Goal: Book appointment/travel/reservation

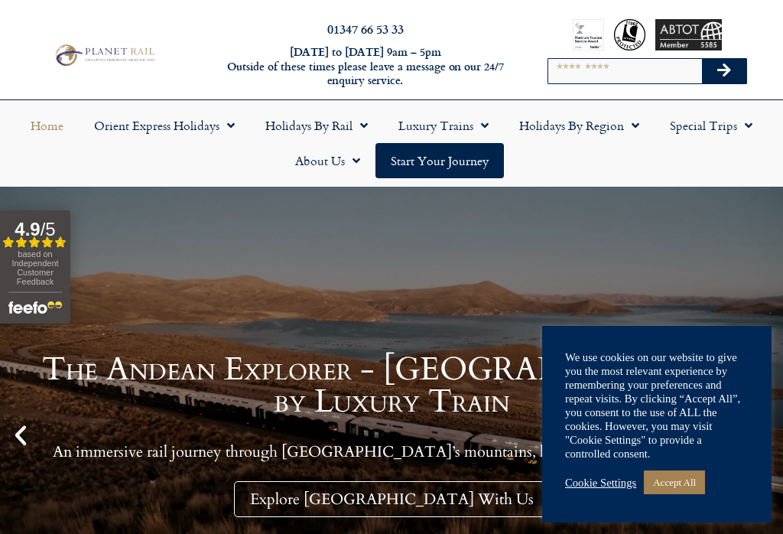
click at [353, 127] on span "Menu" at bounding box center [360, 126] width 15 height 28
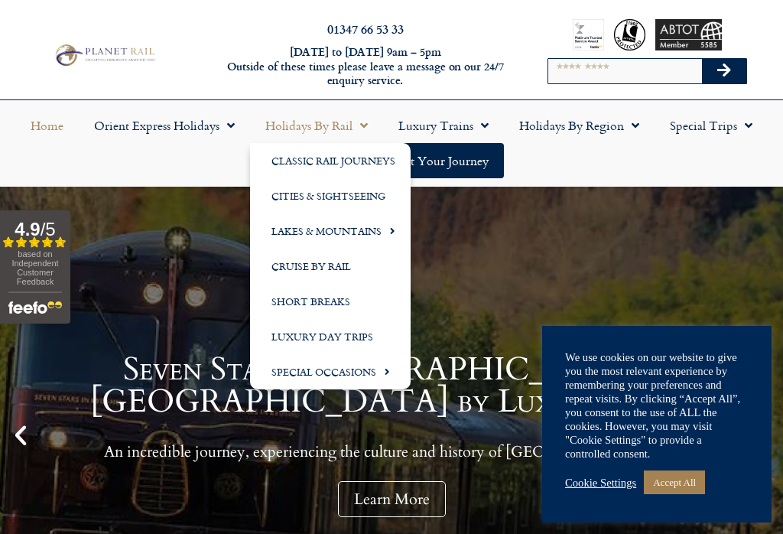
click at [373, 195] on link "Cities & Sightseeing" at bounding box center [330, 195] width 161 height 35
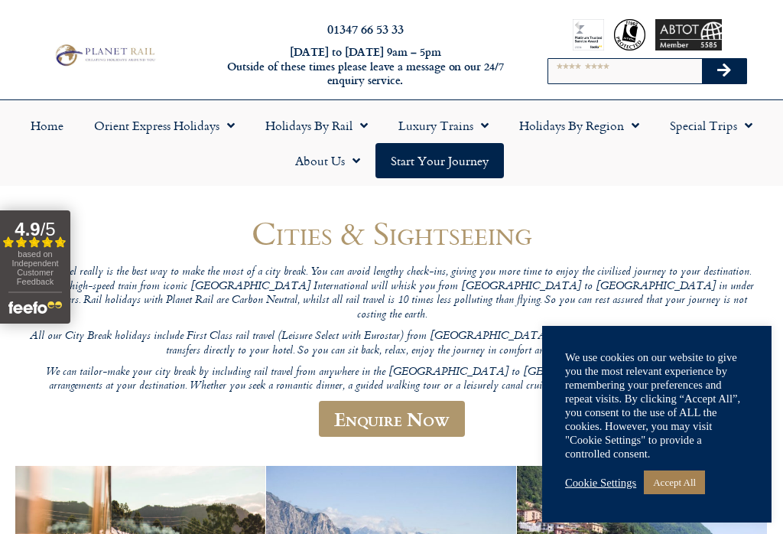
click at [630, 67] on input "Search" at bounding box center [625, 71] width 154 height 24
type input "*****"
click at [724, 70] on button "Search" at bounding box center [724, 71] width 44 height 24
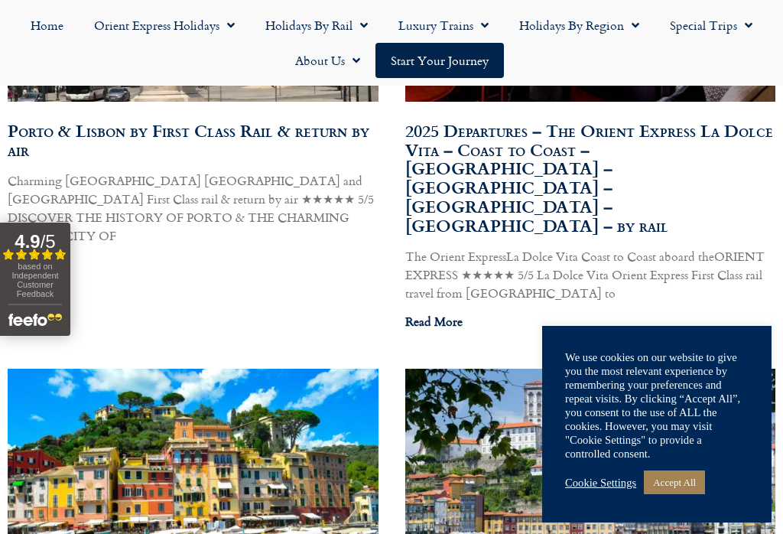
scroll to position [849, 0]
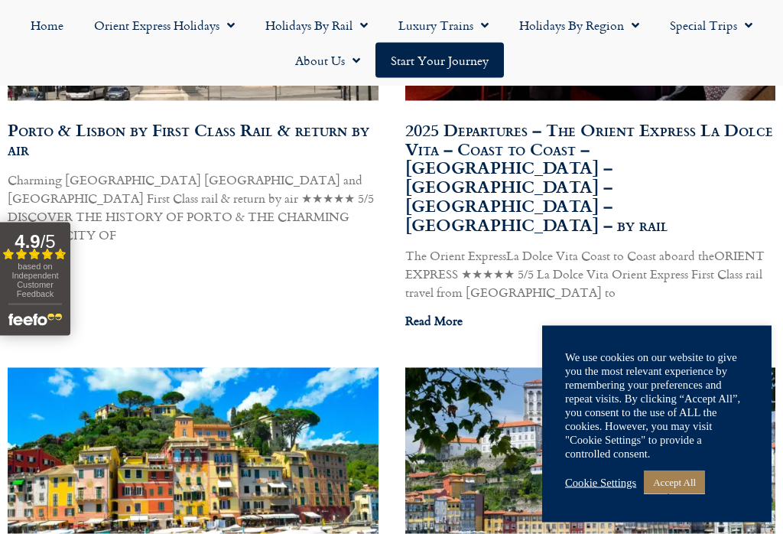
click at [284, 117] on link "Porto & Lisbon by First Class Rail & return by air" at bounding box center [189, 139] width 362 height 44
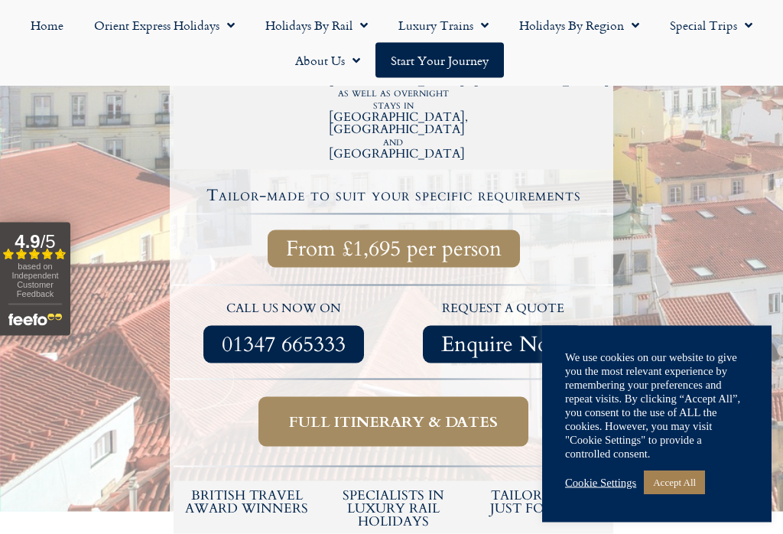
scroll to position [489, 0]
click at [448, 412] on span "Full itinerary & dates" at bounding box center [393, 421] width 209 height 19
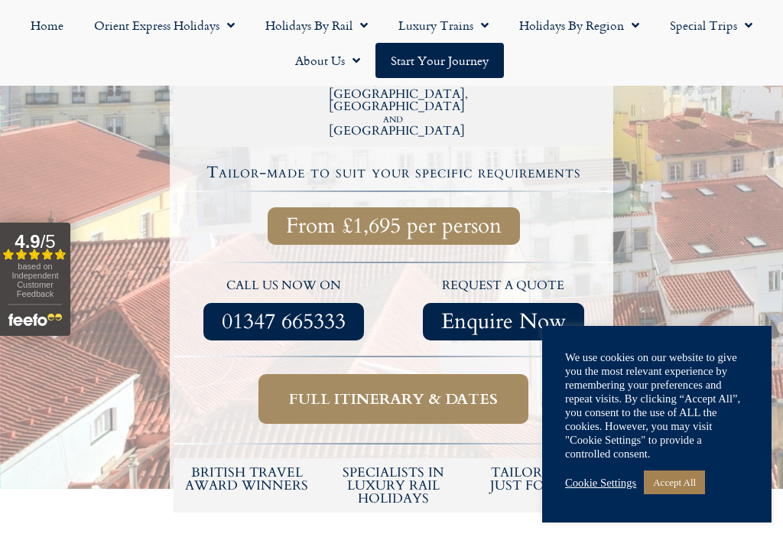
scroll to position [513, 0]
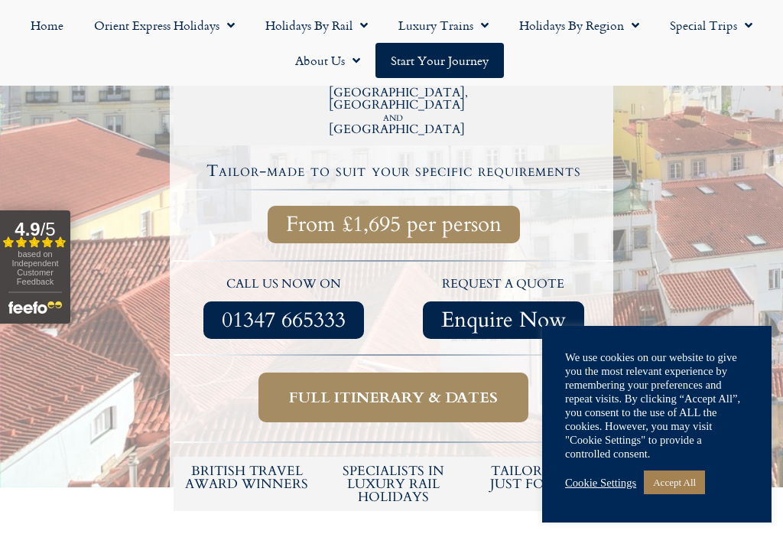
click at [691, 483] on link "Accept All" at bounding box center [674, 482] width 61 height 24
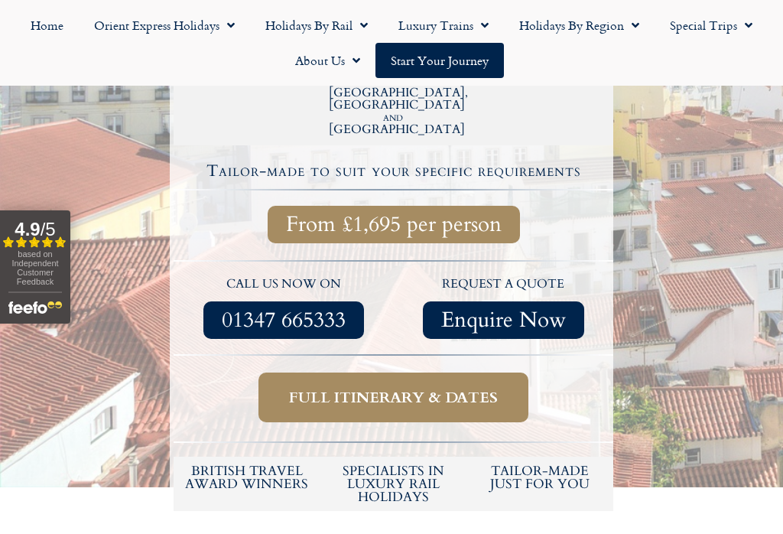
click at [444, 388] on span "Full itinerary & dates" at bounding box center [393, 397] width 209 height 19
click at [473, 388] on span "Full itinerary & dates" at bounding box center [393, 397] width 209 height 19
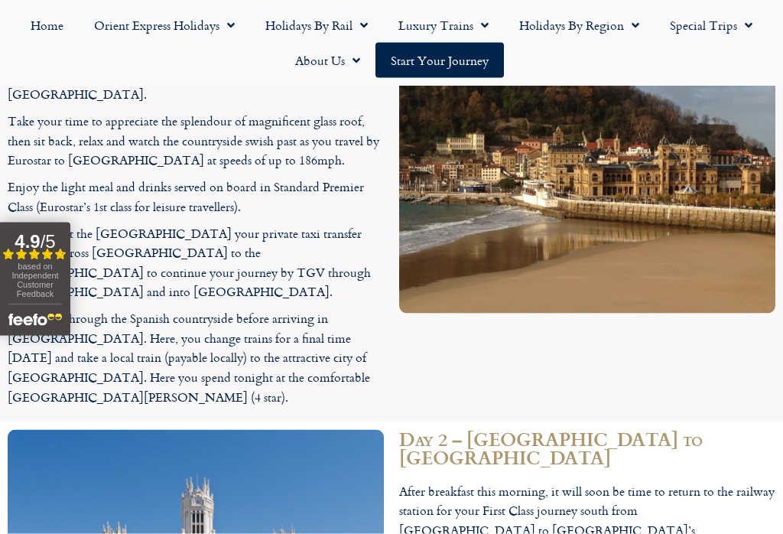
scroll to position [1778, 0]
